Goal: Information Seeking & Learning: Learn about a topic

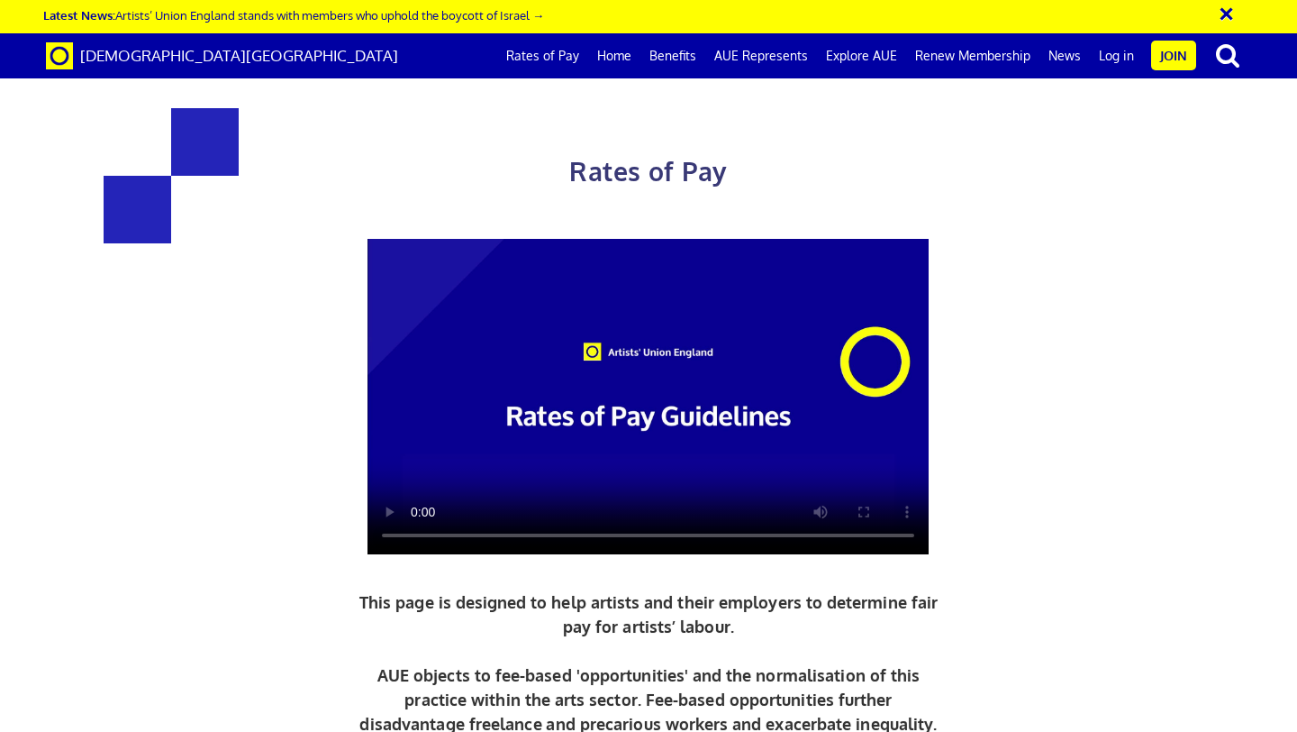
scroll to position [2971, 0]
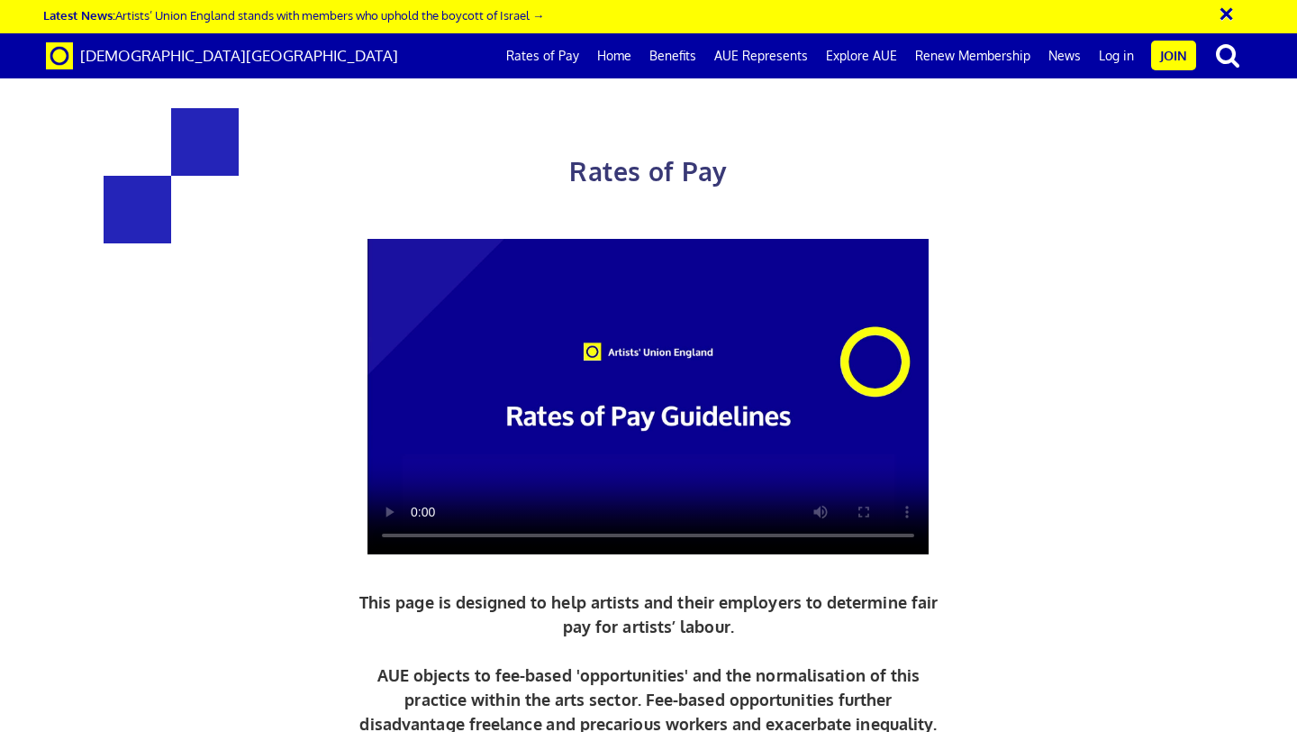
click at [1216, 6] on button "×" at bounding box center [1238, 11] width 45 height 30
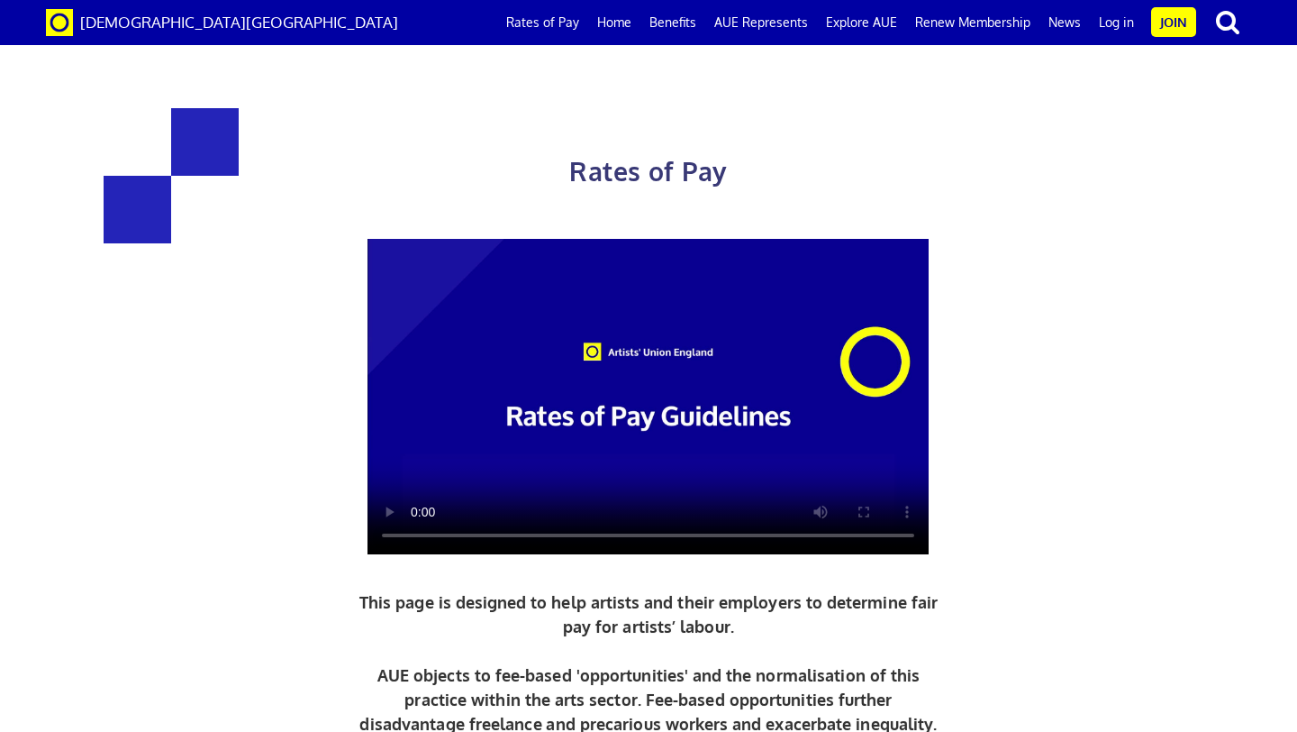
scroll to position [1227, 0]
